Goal: Transaction & Acquisition: Book appointment/travel/reservation

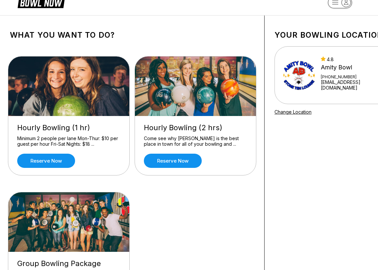
scroll to position [16, 0]
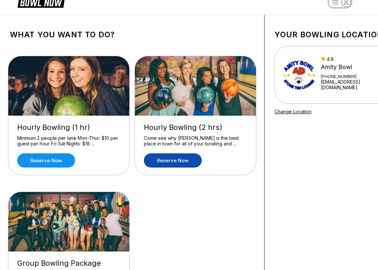
click at [183, 156] on link "Reserve now" at bounding box center [173, 160] width 58 height 14
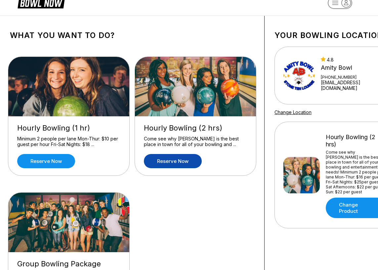
scroll to position [29, 0]
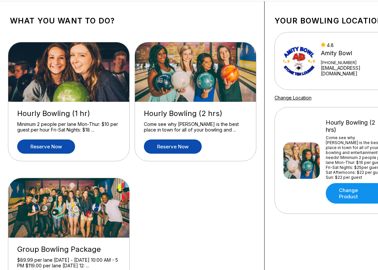
click at [57, 147] on link "Reserve now" at bounding box center [46, 147] width 58 height 14
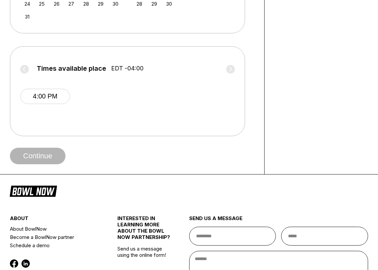
scroll to position [246, 0]
click at [62, 94] on button "4:00 PM" at bounding box center [45, 96] width 50 height 16
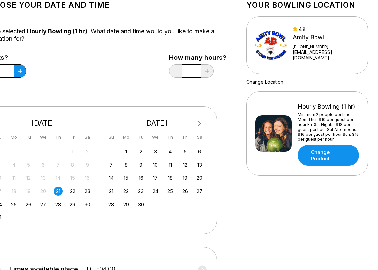
scroll to position [45, 28]
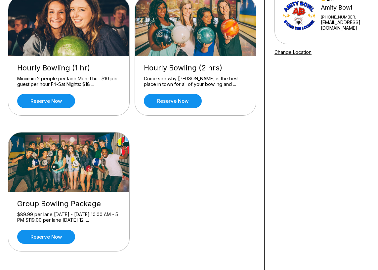
scroll to position [80, 0]
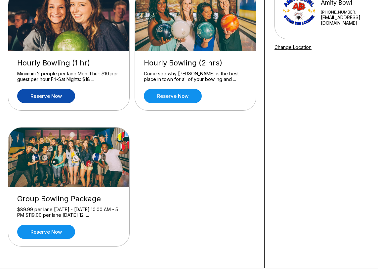
click at [62, 100] on link "Reserve now" at bounding box center [46, 96] width 58 height 14
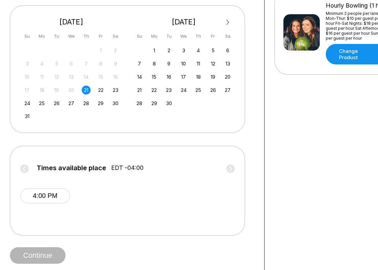
scroll to position [153, 0]
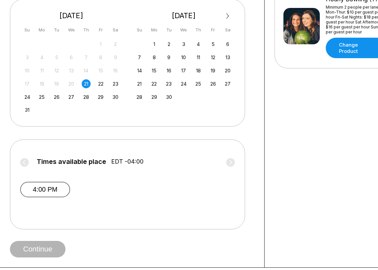
click at [50, 190] on button "4:00 PM" at bounding box center [45, 190] width 50 height 16
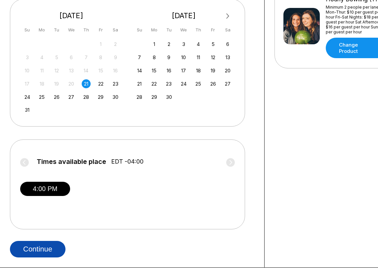
click at [43, 251] on button "Continue" at bounding box center [38, 249] width 56 height 17
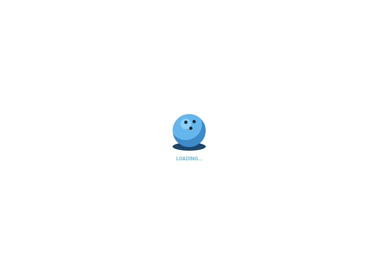
scroll to position [0, 0]
select select "**"
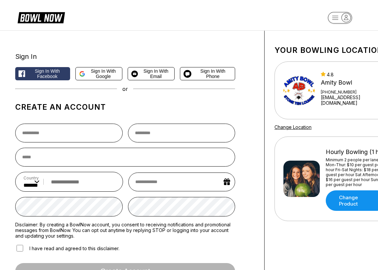
click at [119, 125] on div at bounding box center [125, 133] width 220 height 19
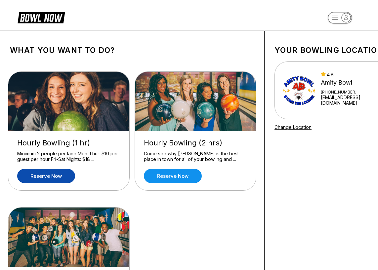
click at [52, 175] on link "Reserve now" at bounding box center [46, 176] width 58 height 14
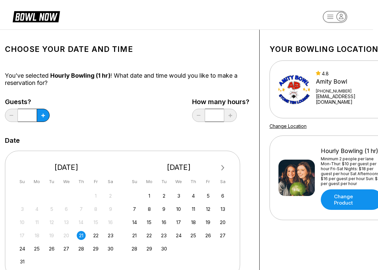
scroll to position [0, 5]
